Goal: Complete application form

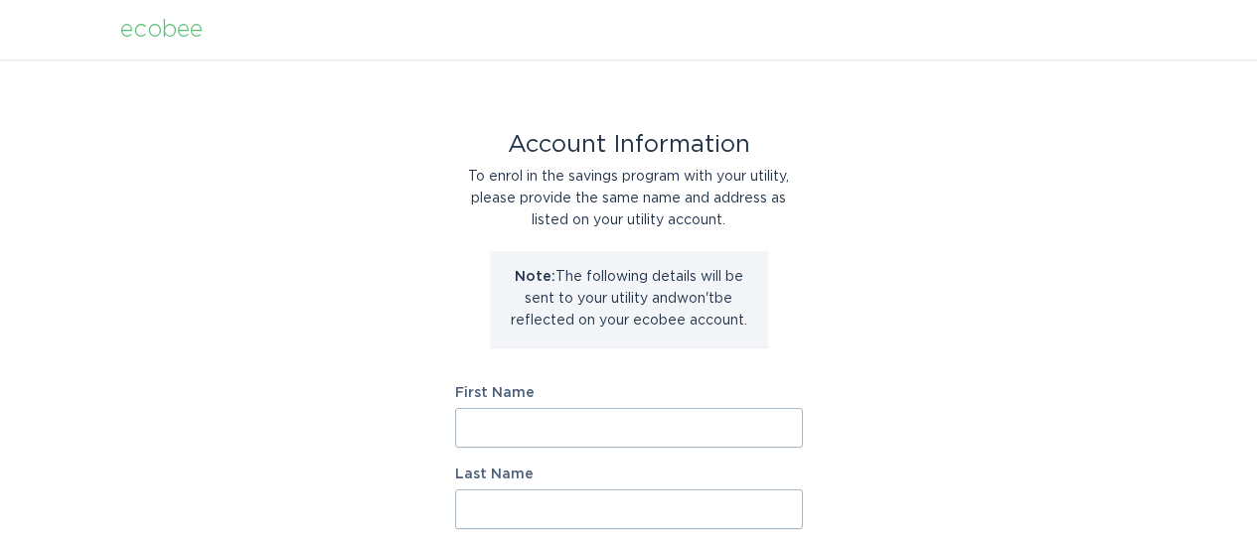
click at [716, 419] on input "First Name" at bounding box center [629, 428] width 348 height 40
type input "[PERSON_NAME]"
type input "[STREET_ADDRESS]"
select select "US"
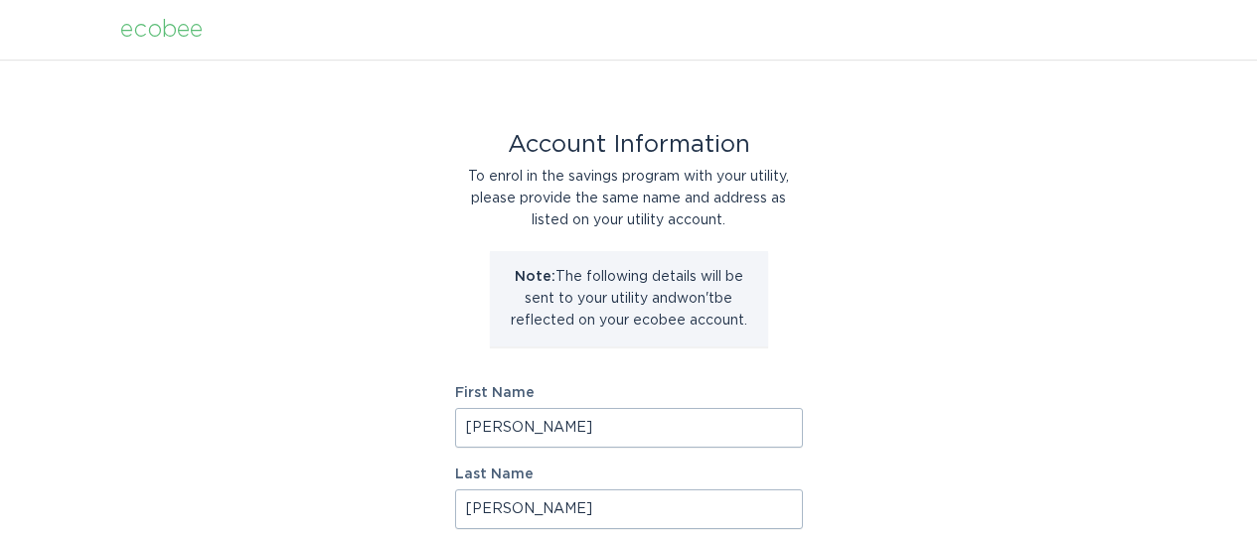
type input "Smithtown"
type input "11787"
select select "NY"
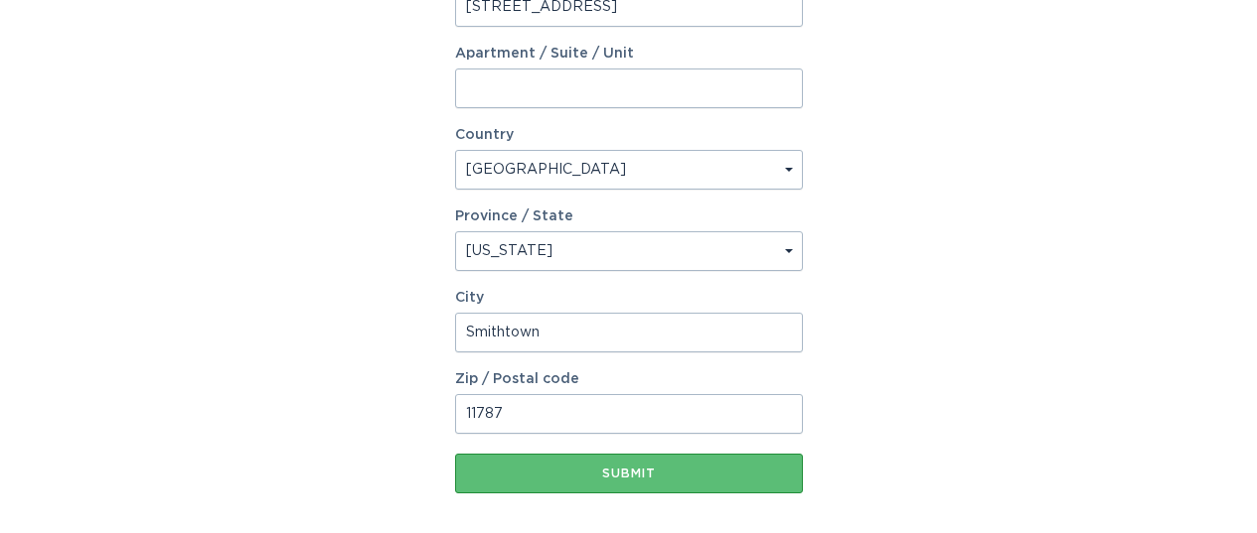
scroll to position [586, 0]
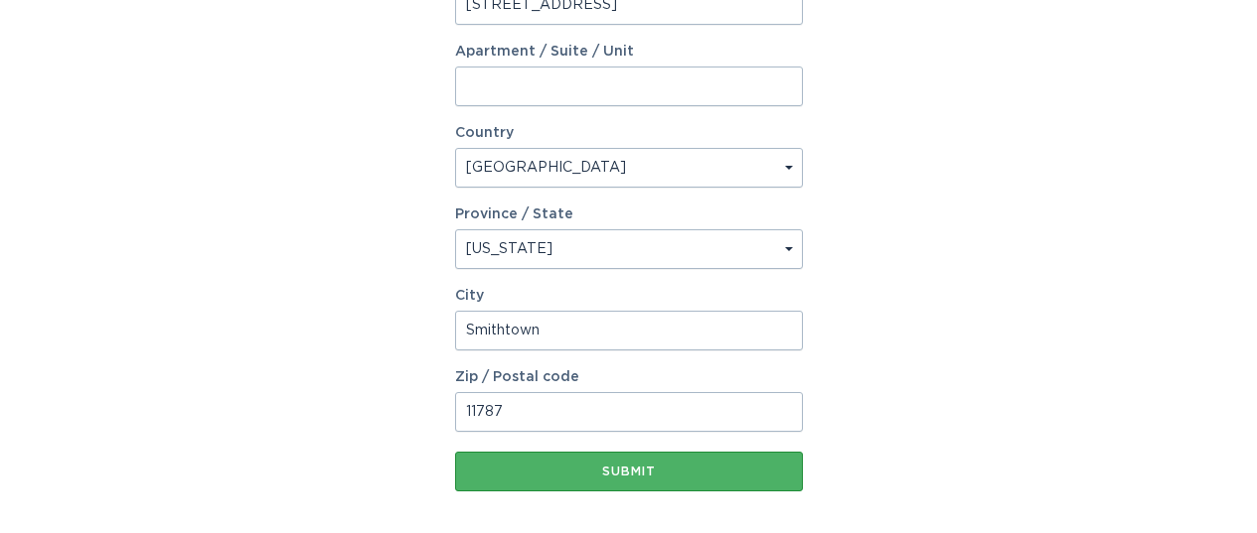
click at [633, 466] on div "Submit" at bounding box center [629, 472] width 328 height 12
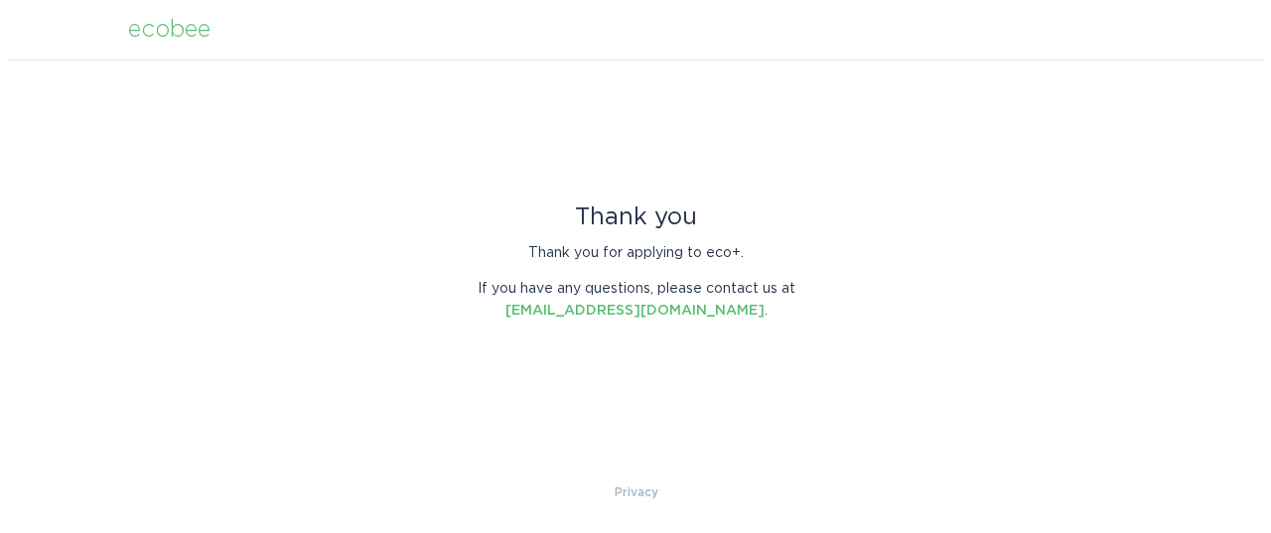
scroll to position [0, 0]
